Goal: Information Seeking & Learning: Learn about a topic

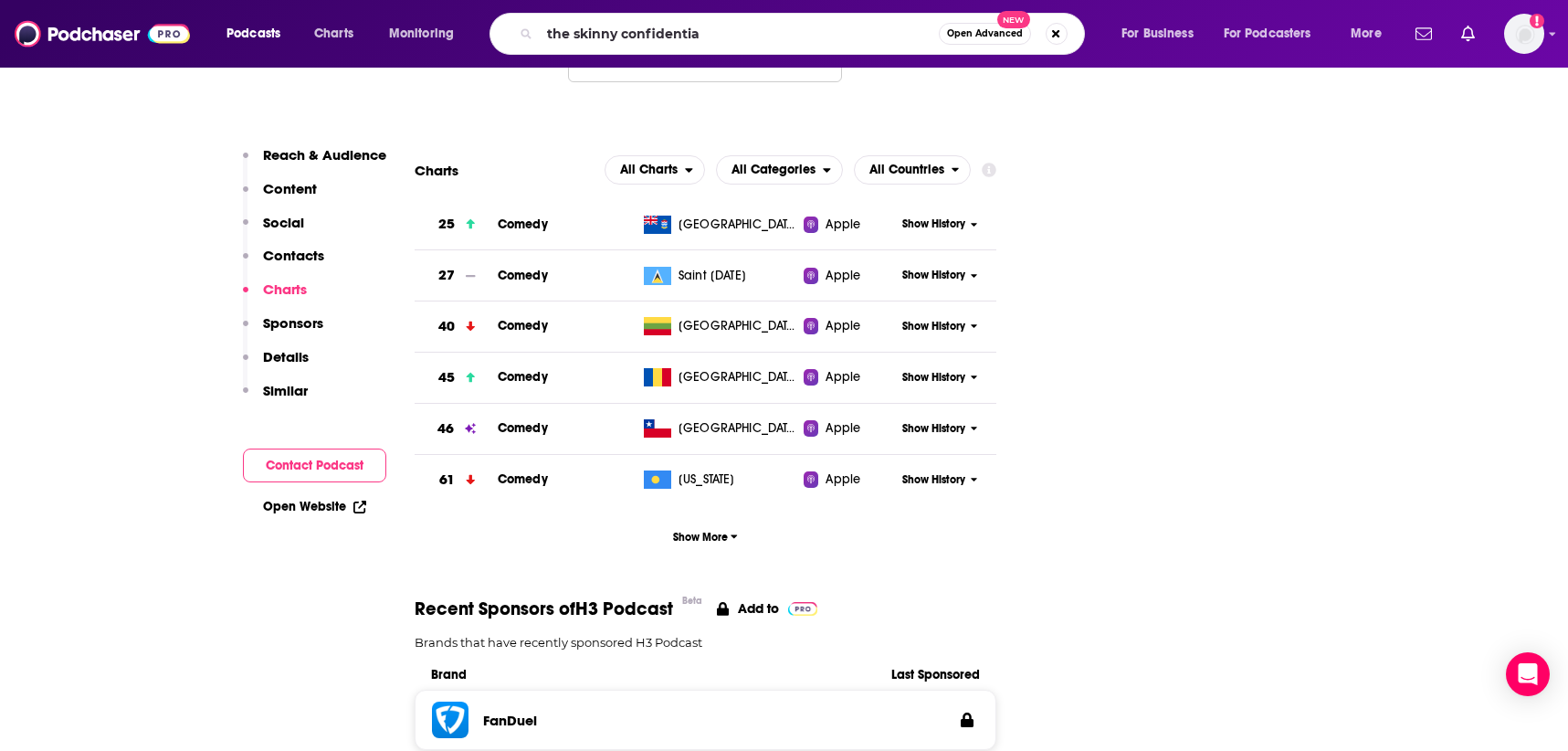
type input "the skinny confidential"
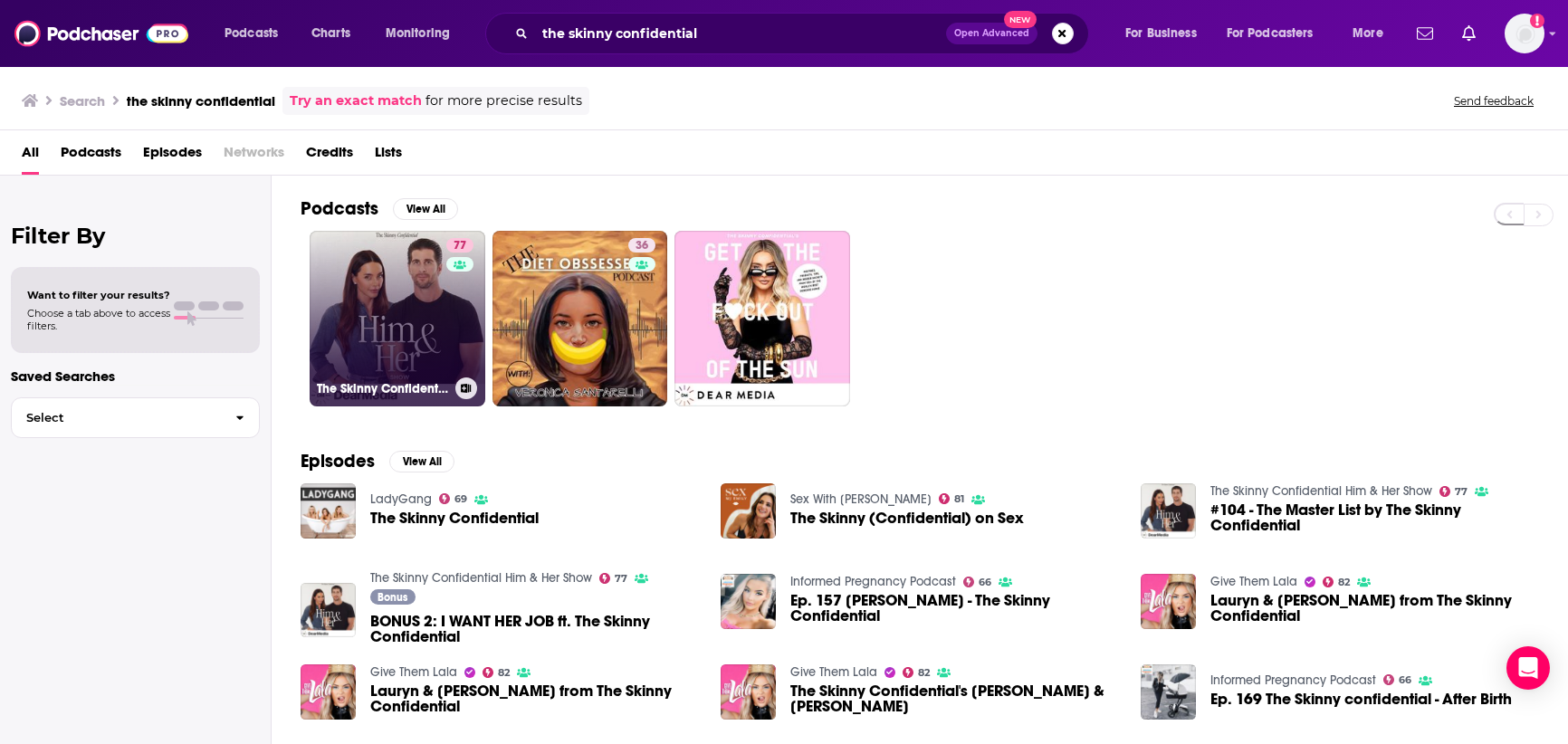
click at [441, 332] on link "77 The Skinny Confidential Him & Her Show" at bounding box center [397, 318] width 176 height 175
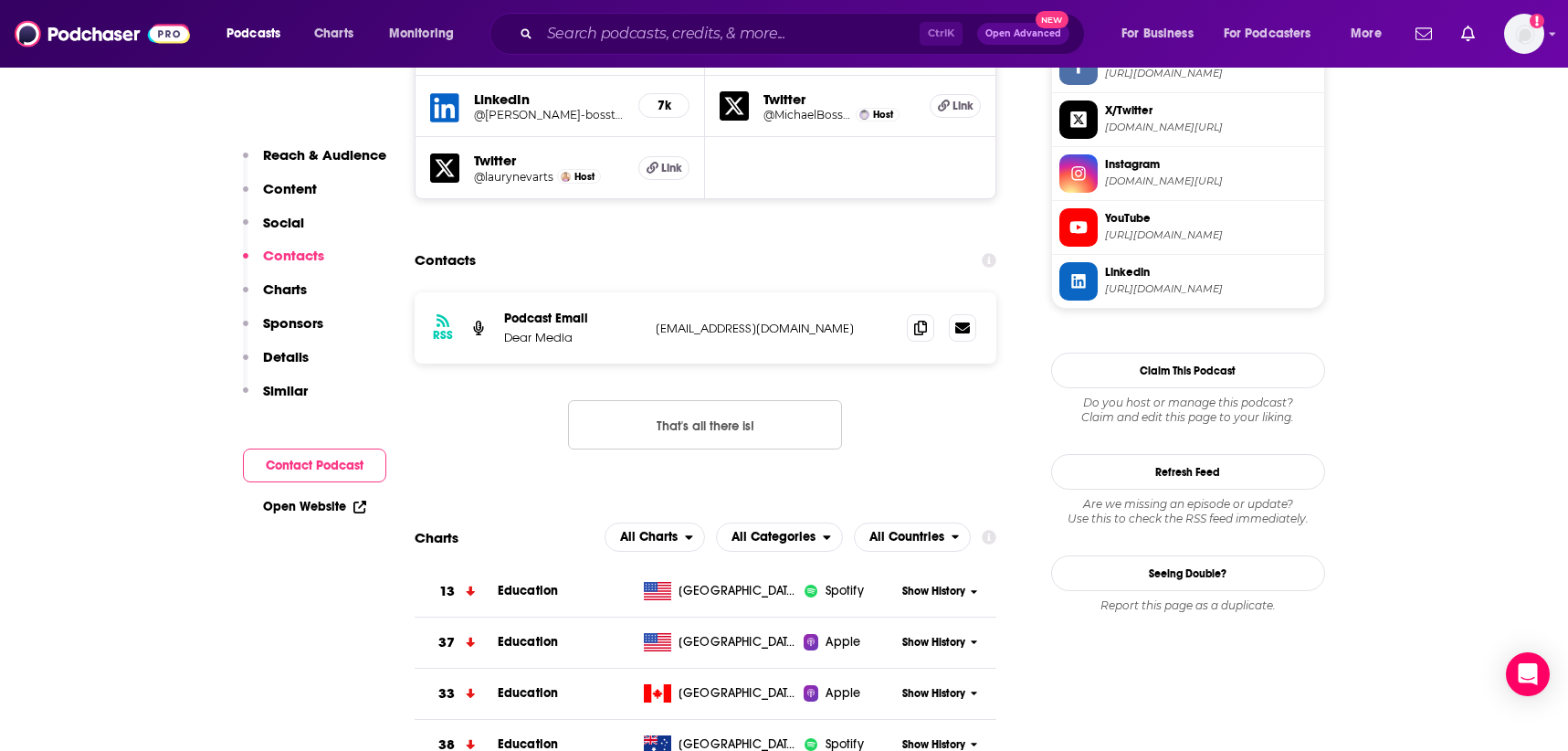
scroll to position [1826, 0]
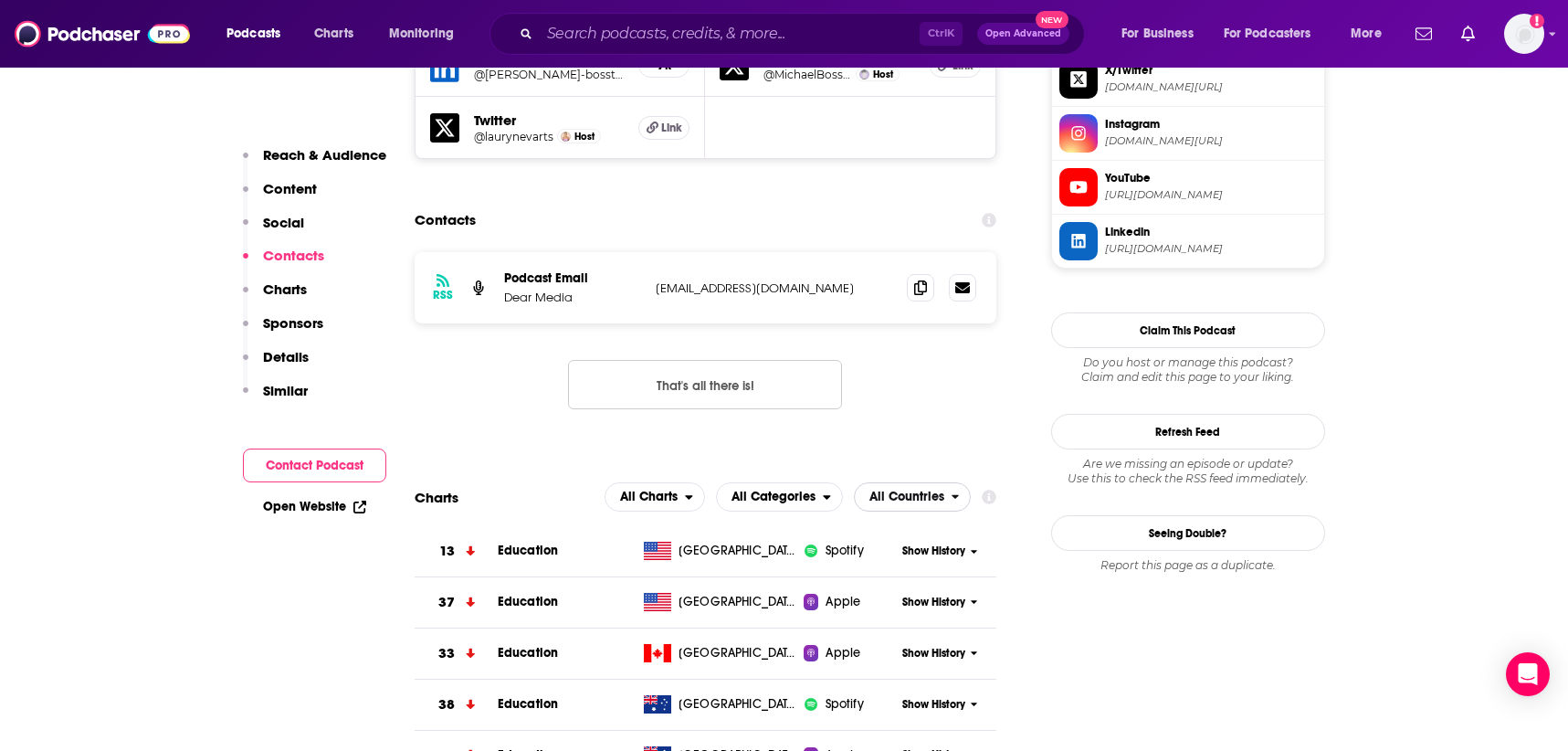
click at [920, 490] on span "All Countries" at bounding box center [907, 496] width 75 height 13
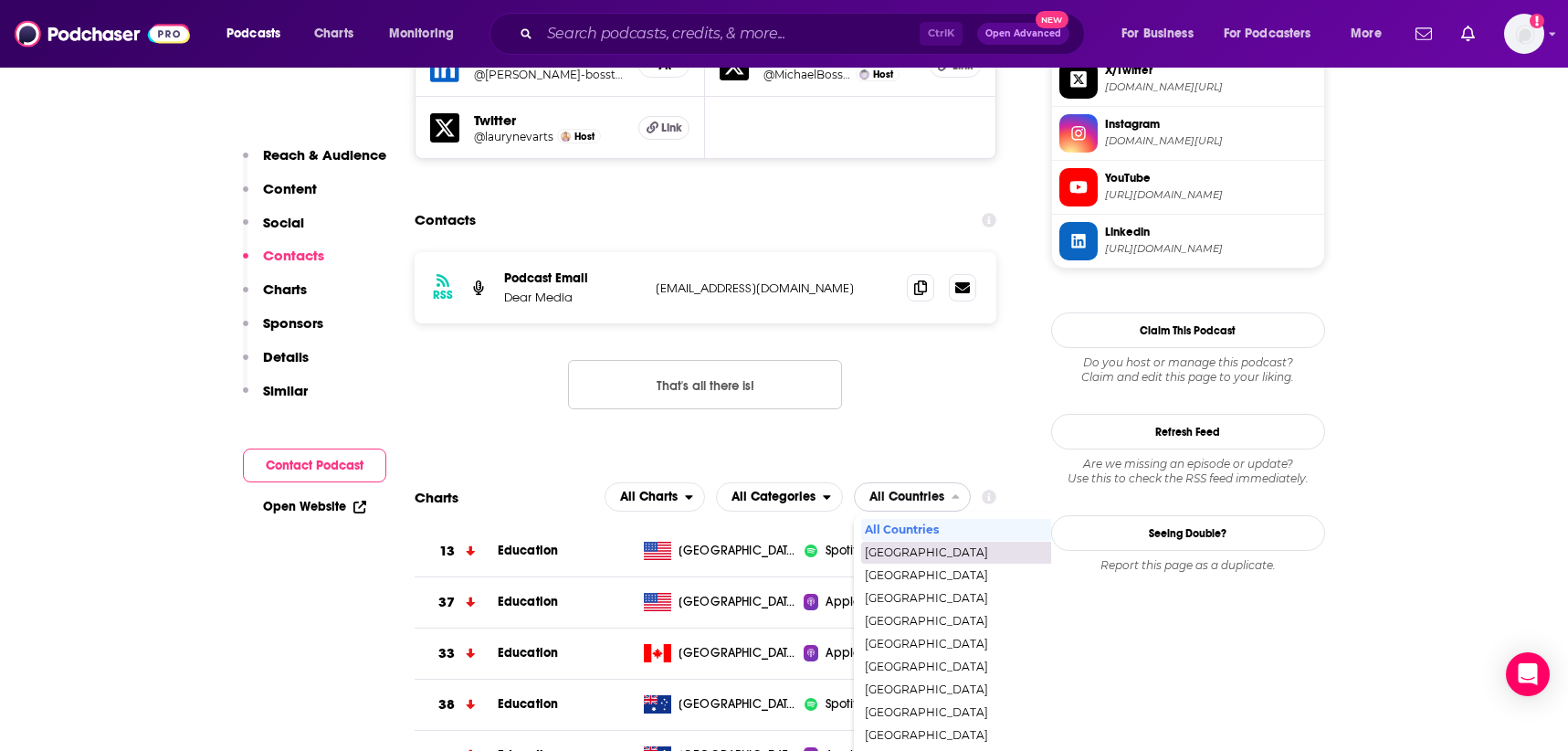
click at [920, 547] on span "[GEOGRAPHIC_DATA]" at bounding box center [990, 552] width 252 height 11
